Goal: Find specific page/section: Find specific page/section

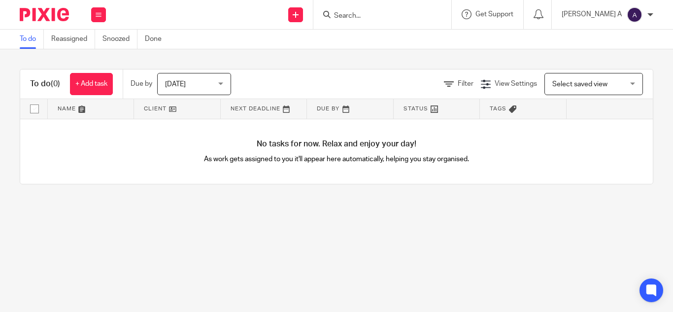
click at [407, 6] on div at bounding box center [382, 14] width 138 height 29
click at [393, 15] on input "Search" at bounding box center [377, 16] width 89 height 9
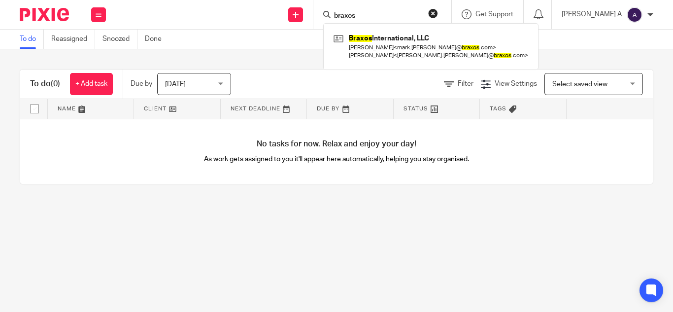
type input "braxos"
click at [381, 45] on link at bounding box center [431, 46] width 200 height 31
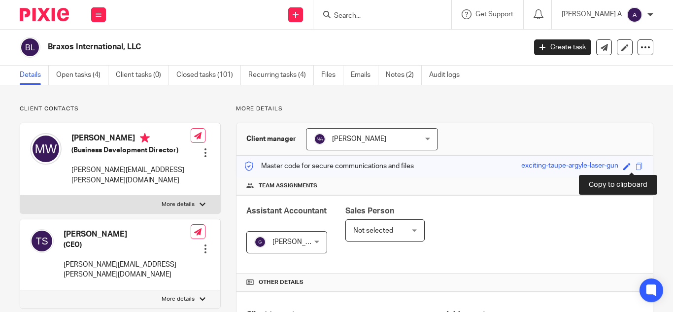
click at [636, 165] on span at bounding box center [639, 166] width 7 height 7
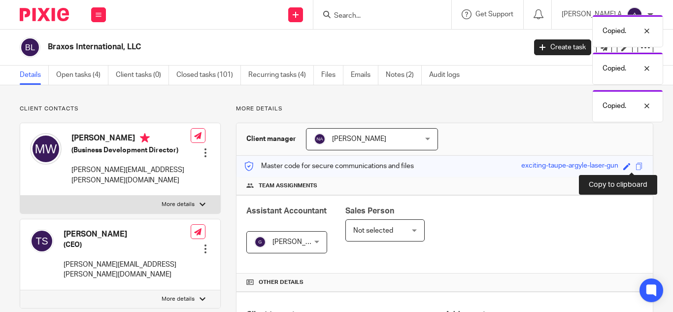
click at [636, 165] on span at bounding box center [639, 166] width 7 height 7
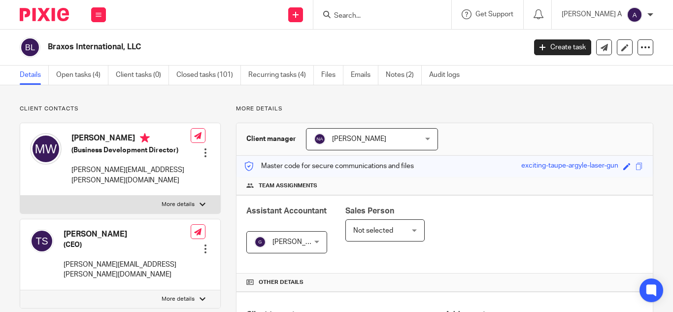
click at [422, 14] on input "Search" at bounding box center [377, 16] width 89 height 9
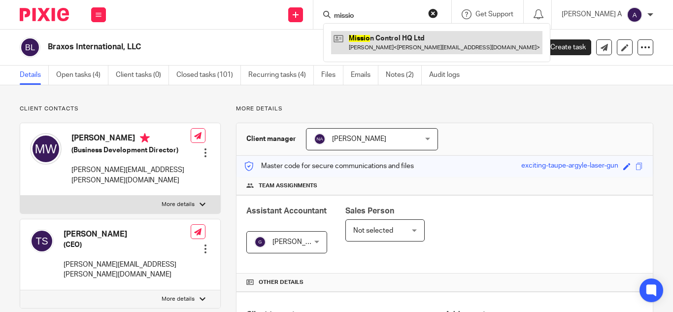
type input "missio"
click at [424, 36] on link at bounding box center [436, 42] width 211 height 23
click at [450, 48] on link at bounding box center [436, 42] width 211 height 23
click at [451, 44] on link at bounding box center [436, 42] width 211 height 23
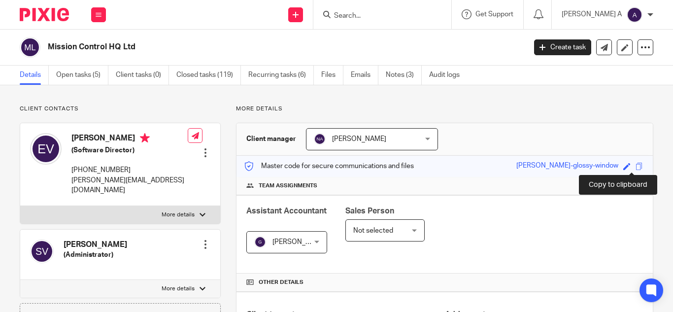
click at [636, 166] on span at bounding box center [639, 166] width 7 height 7
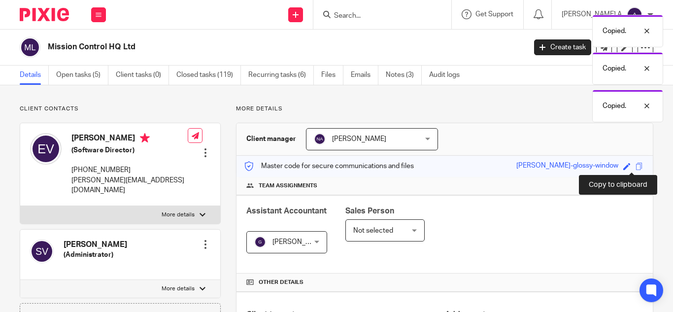
click at [636, 166] on span at bounding box center [639, 166] width 7 height 7
